Goal: Transaction & Acquisition: Purchase product/service

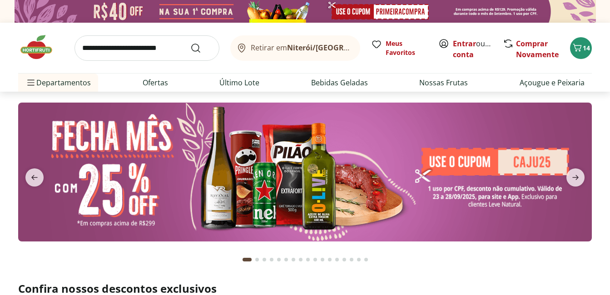
click at [375, 244] on div at bounding box center [305, 256] width 158 height 29
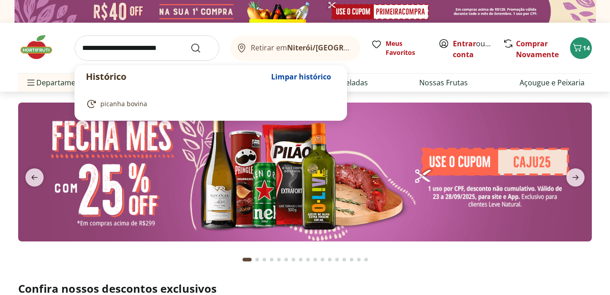
click at [123, 55] on input "search" at bounding box center [147, 47] width 145 height 25
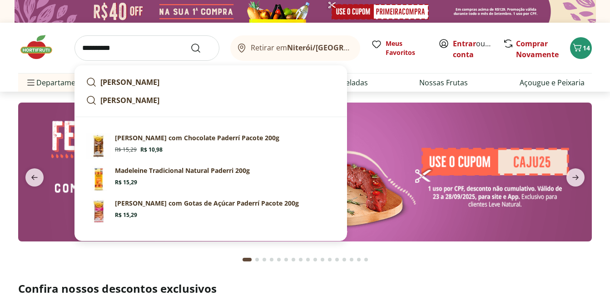
type input "**********"
click at [190, 43] on button "Submit Search" at bounding box center [201, 48] width 22 height 11
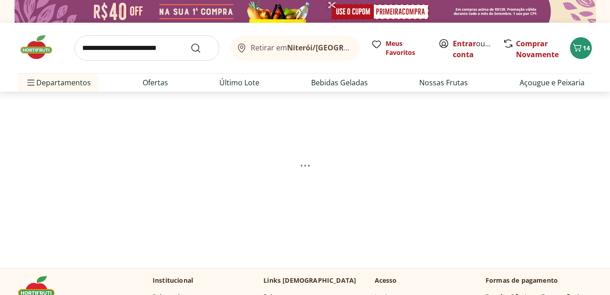
select select "**********"
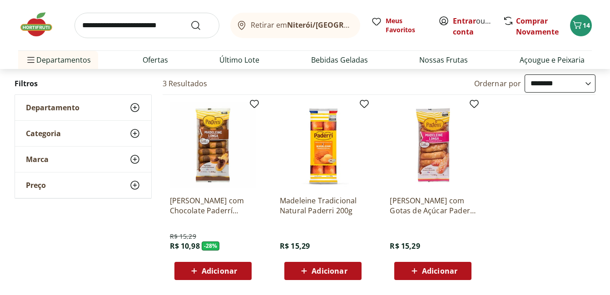
scroll to position [91, 0]
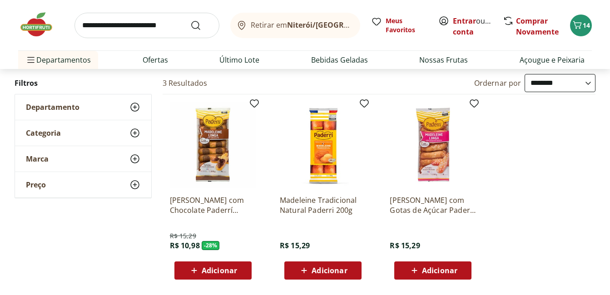
click at [219, 162] on img at bounding box center [213, 145] width 86 height 86
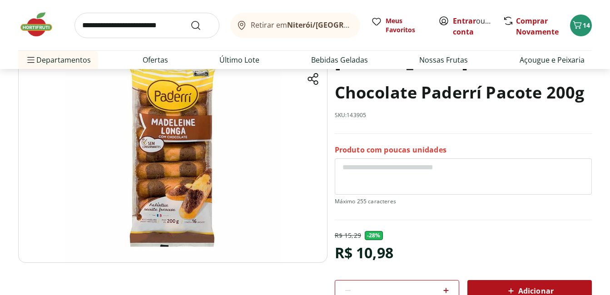
scroll to position [71, 0]
drag, startPoint x: 348, startPoint y: 115, endPoint x: 378, endPoint y: 115, distance: 30.0
click at [378, 115] on div "[PERSON_NAME] com Chocolate Paderrí Pacote 200g SKU: 143905" at bounding box center [463, 90] width 257 height 88
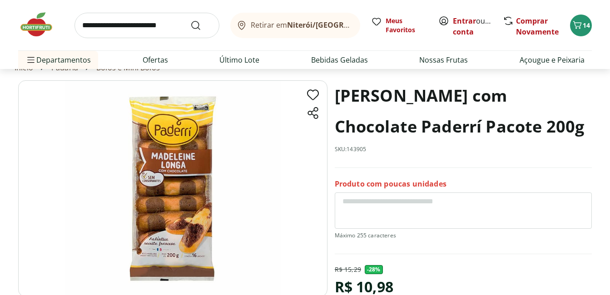
scroll to position [0, 0]
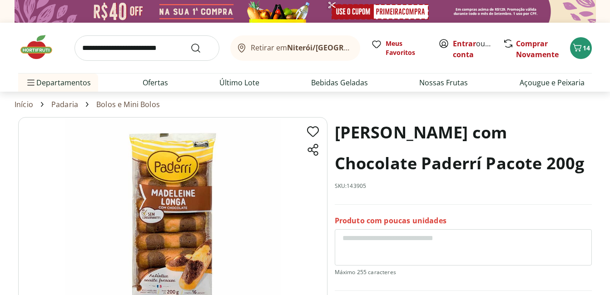
click at [39, 47] on img at bounding box center [40, 47] width 45 height 27
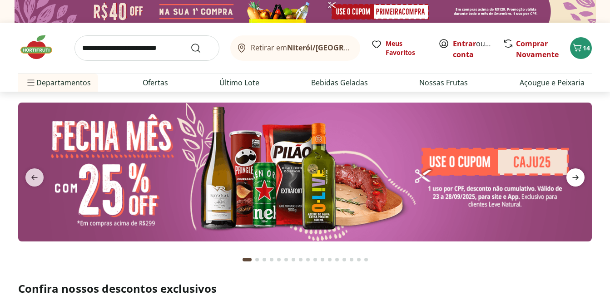
click at [580, 173] on icon "next" at bounding box center [575, 177] width 11 height 11
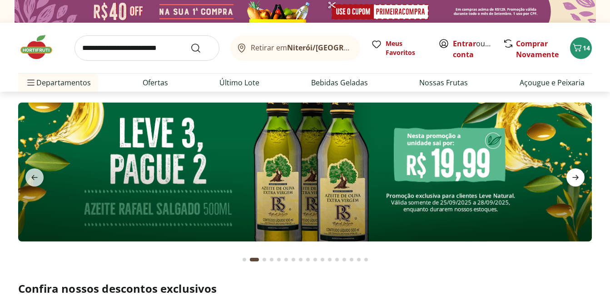
click at [580, 173] on icon "next" at bounding box center [575, 177] width 11 height 11
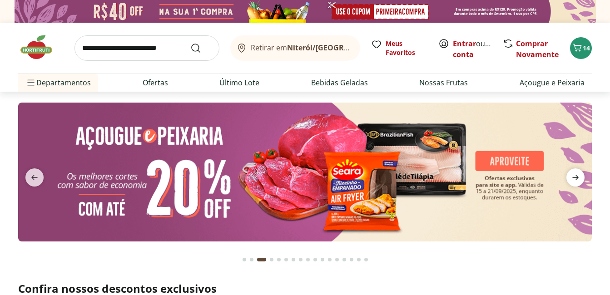
click at [580, 173] on icon "next" at bounding box center [575, 177] width 11 height 11
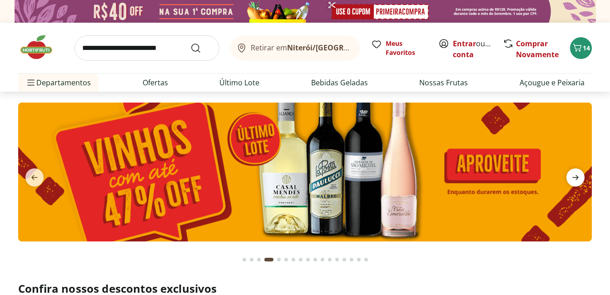
click at [580, 173] on icon "next" at bounding box center [575, 177] width 11 height 11
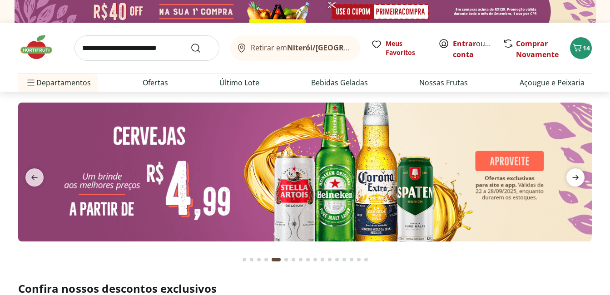
click at [579, 180] on icon "next" at bounding box center [575, 177] width 11 height 11
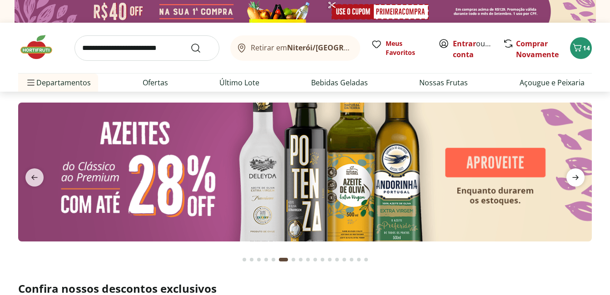
click at [579, 180] on icon "next" at bounding box center [575, 177] width 11 height 11
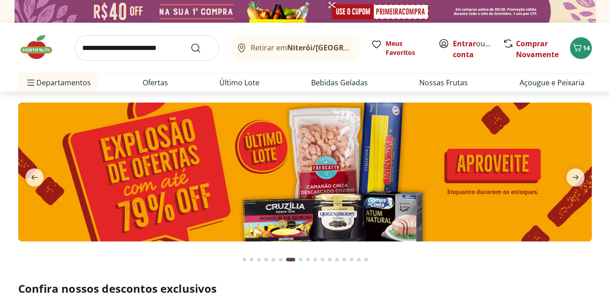
click at [437, 173] on img at bounding box center [305, 172] width 574 height 139
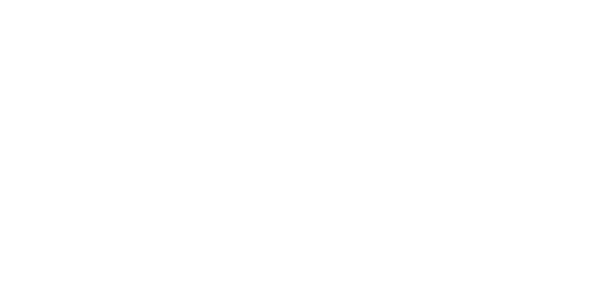
select select "**********"
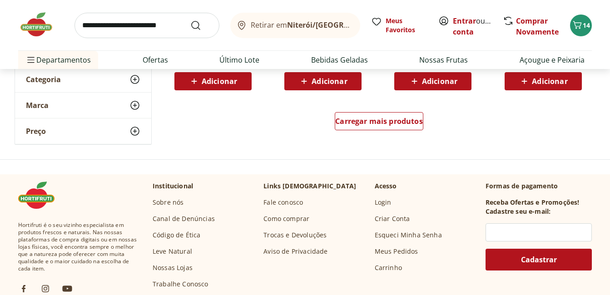
scroll to position [635, 0]
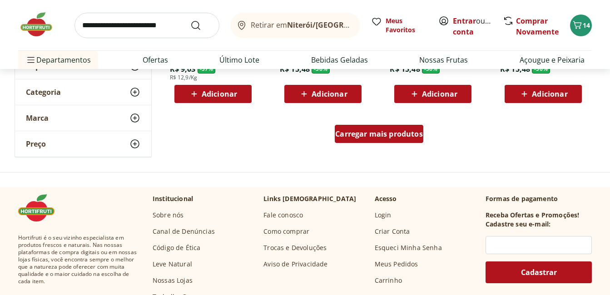
click at [358, 130] on span "Carregar mais produtos" at bounding box center [379, 133] width 88 height 7
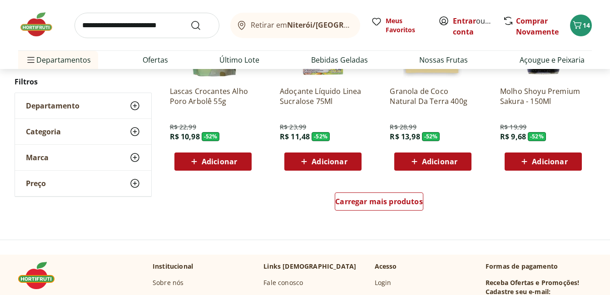
scroll to position [1160, 0]
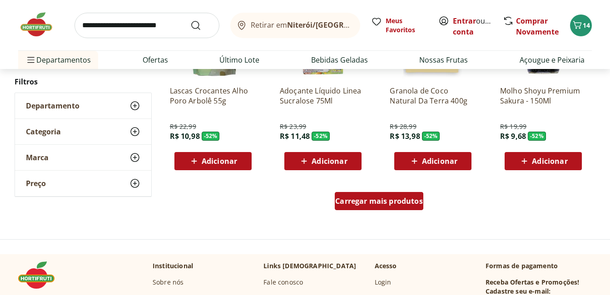
click at [360, 202] on span "Carregar mais produtos" at bounding box center [379, 201] width 88 height 7
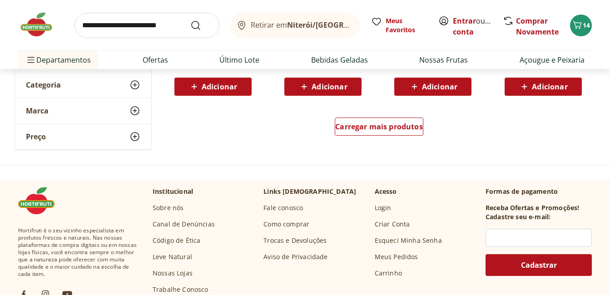
scroll to position [1848, 0]
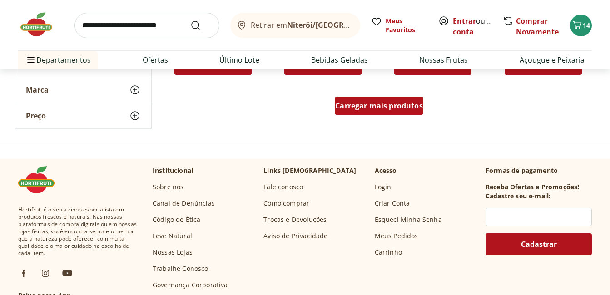
click at [377, 105] on span "Carregar mais produtos" at bounding box center [379, 105] width 88 height 7
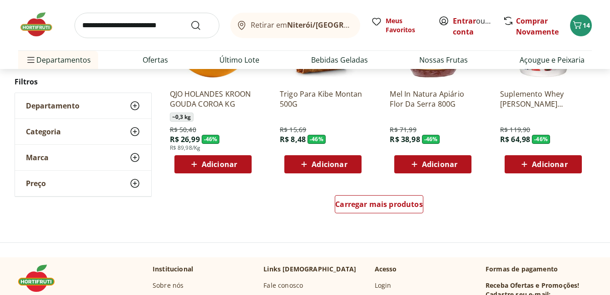
scroll to position [2347, 0]
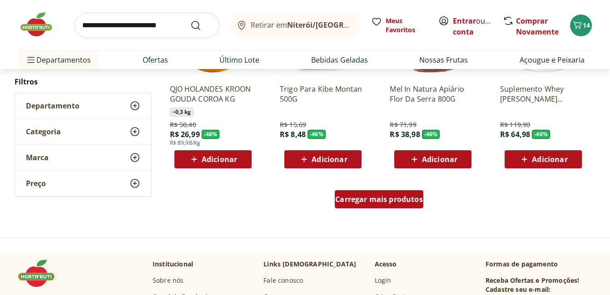
click at [382, 198] on span "Carregar mais produtos" at bounding box center [379, 199] width 88 height 7
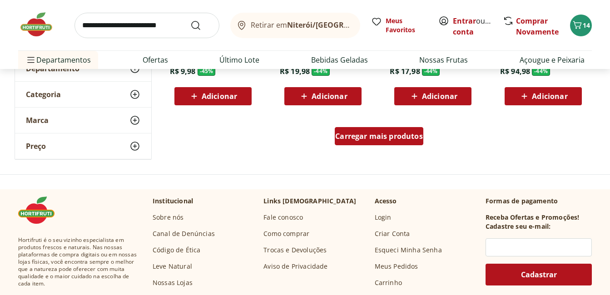
scroll to position [3012, 0]
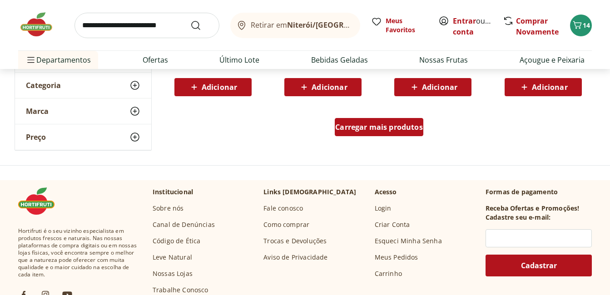
click at [368, 135] on div "Carregar mais produtos" at bounding box center [379, 127] width 89 height 18
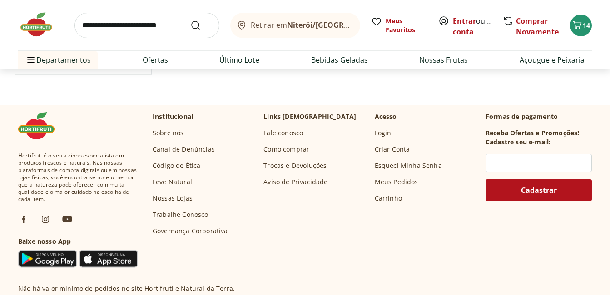
scroll to position [3602, 0]
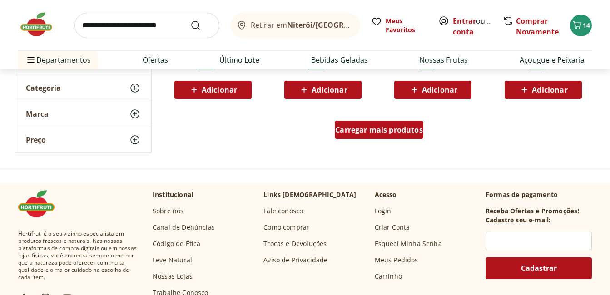
click at [368, 134] on span "Carregar mais produtos" at bounding box center [379, 129] width 88 height 7
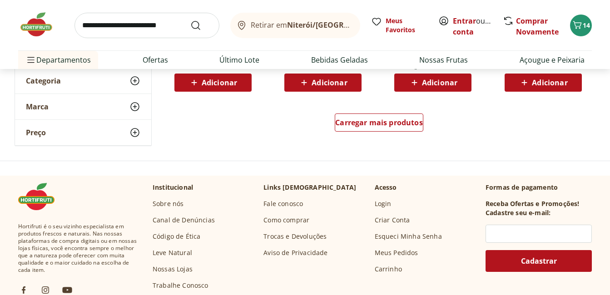
scroll to position [4203, 0]
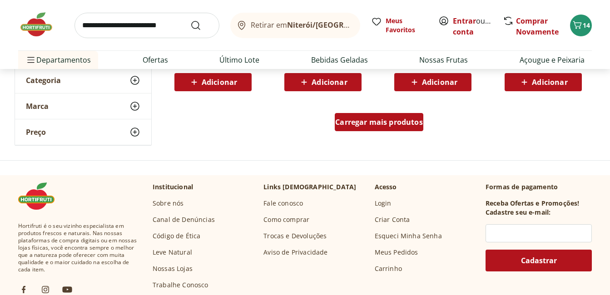
click at [370, 129] on div "Carregar mais produtos" at bounding box center [379, 122] width 89 height 18
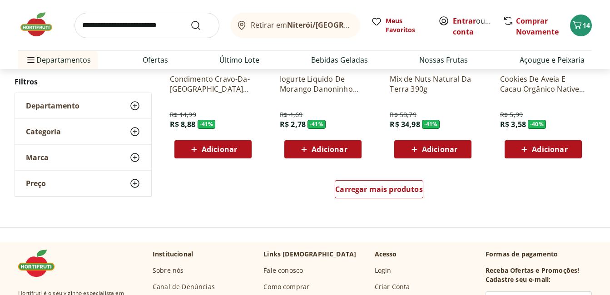
scroll to position [4745, 0]
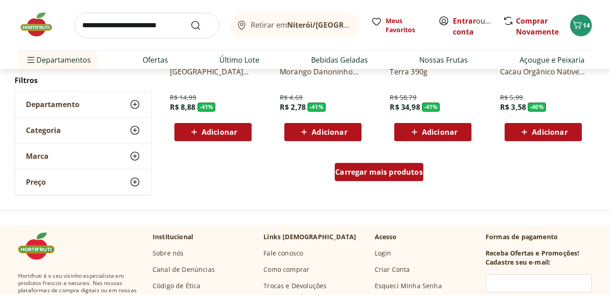
click at [352, 178] on div "Carregar mais produtos" at bounding box center [379, 172] width 89 height 18
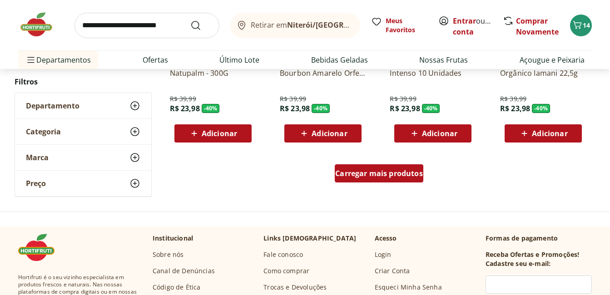
scroll to position [5338, 0]
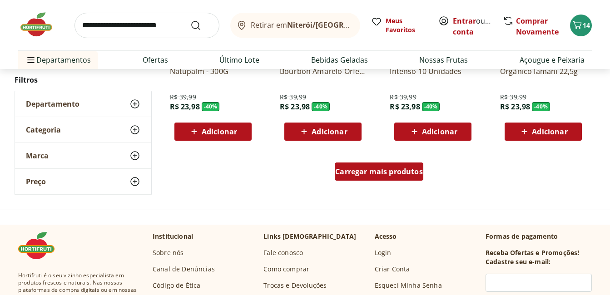
click at [352, 178] on div "Carregar mais produtos" at bounding box center [379, 172] width 89 height 18
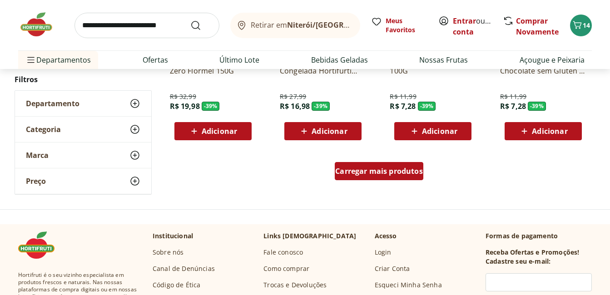
scroll to position [5932, 0]
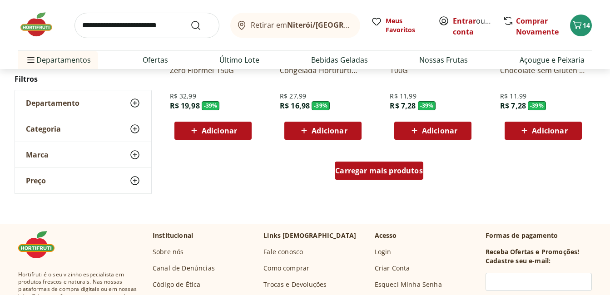
click at [352, 178] on div "Carregar mais produtos" at bounding box center [379, 171] width 89 height 18
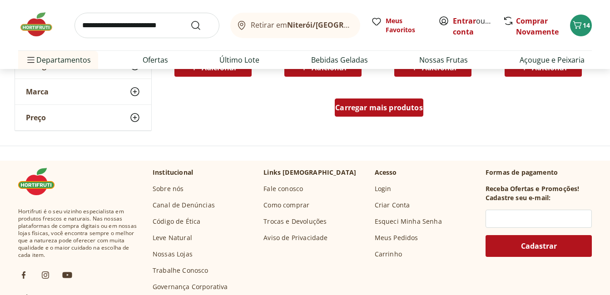
scroll to position [6589, 0]
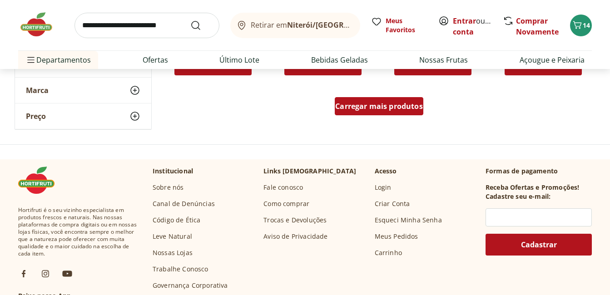
click at [368, 110] on span "Carregar mais produtos" at bounding box center [379, 106] width 88 height 7
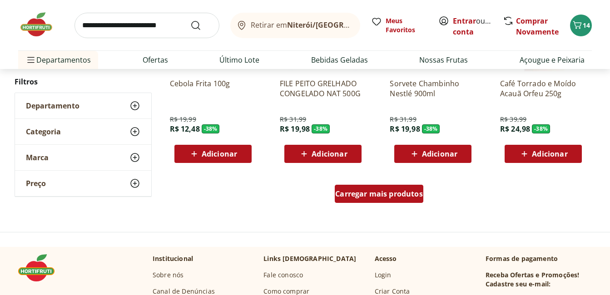
scroll to position [7097, 0]
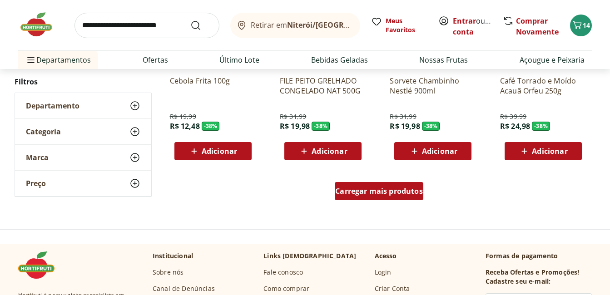
click at [383, 190] on span "Carregar mais produtos" at bounding box center [379, 191] width 88 height 7
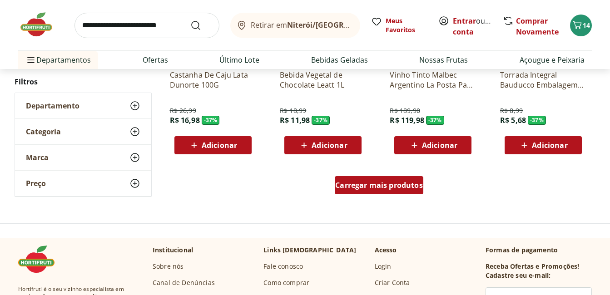
scroll to position [7696, 0]
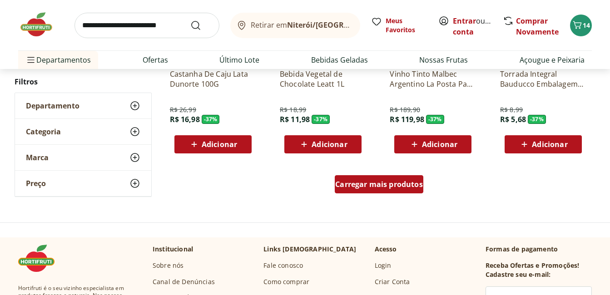
click at [383, 190] on div "Carregar mais produtos" at bounding box center [379, 184] width 89 height 18
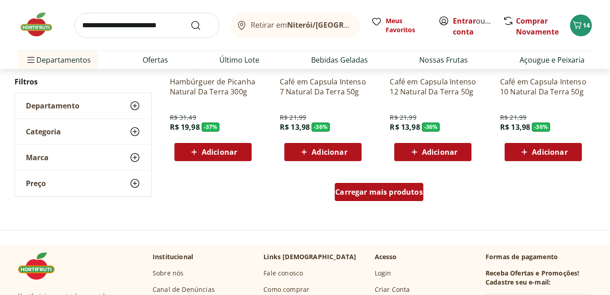
scroll to position [8282, 0]
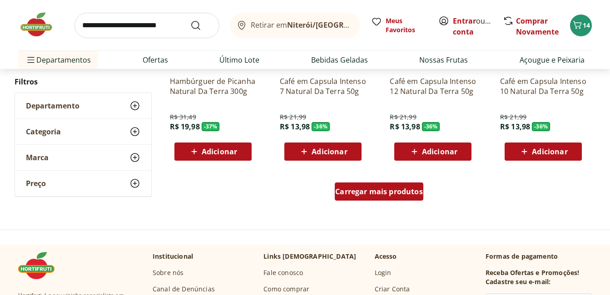
click at [383, 190] on span "Carregar mais produtos" at bounding box center [379, 191] width 88 height 7
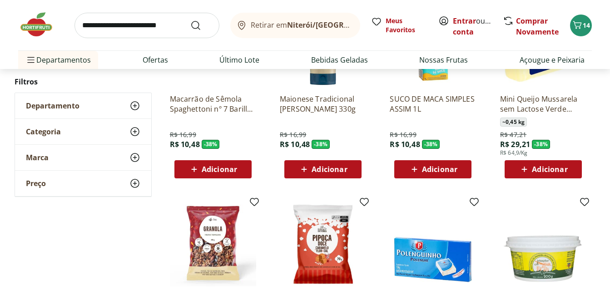
scroll to position [6678, 0]
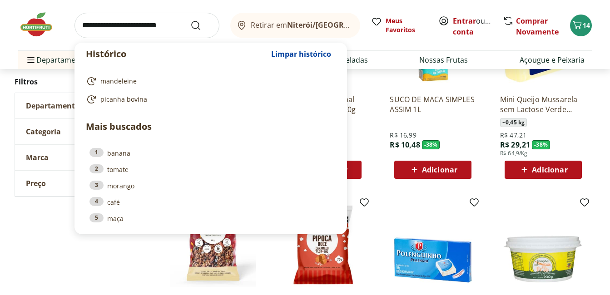
click at [149, 29] on input "search" at bounding box center [147, 25] width 145 height 25
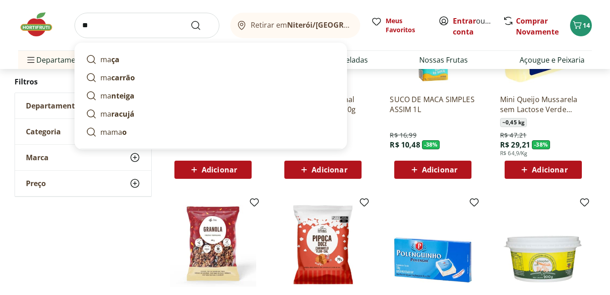
type input "*"
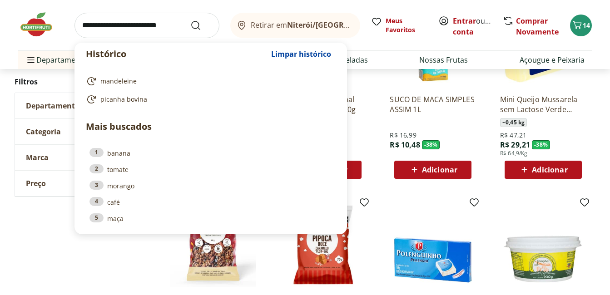
click at [161, 25] on input "search" at bounding box center [147, 25] width 145 height 25
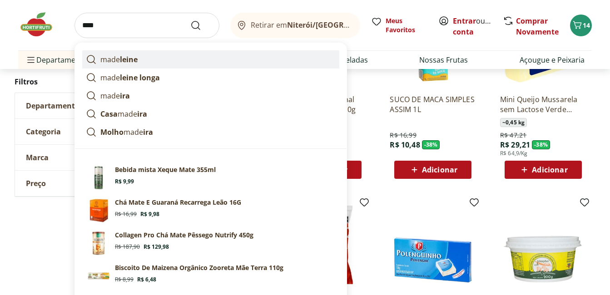
click at [176, 57] on link "made leine" at bounding box center [210, 59] width 257 height 18
type input "*********"
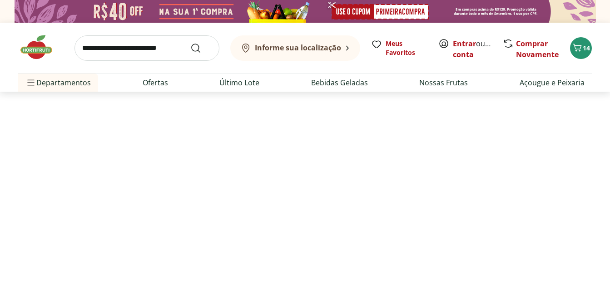
select select "**********"
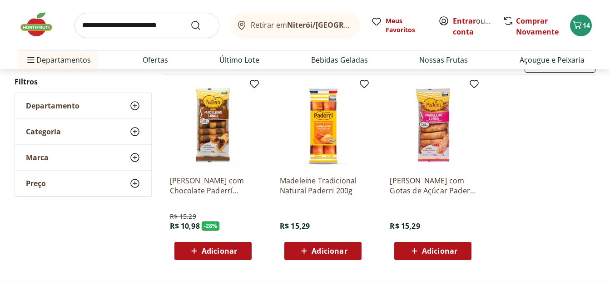
scroll to position [111, 0]
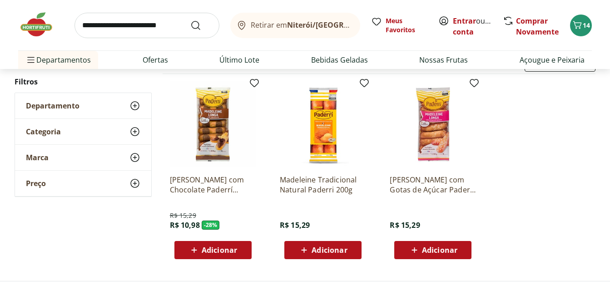
click at [215, 165] on img at bounding box center [213, 124] width 86 height 86
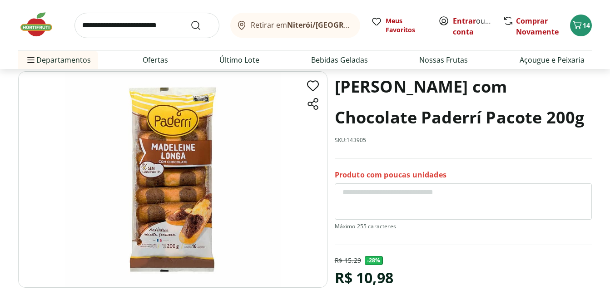
scroll to position [45, 0]
